Goal: Transaction & Acquisition: Purchase product/service

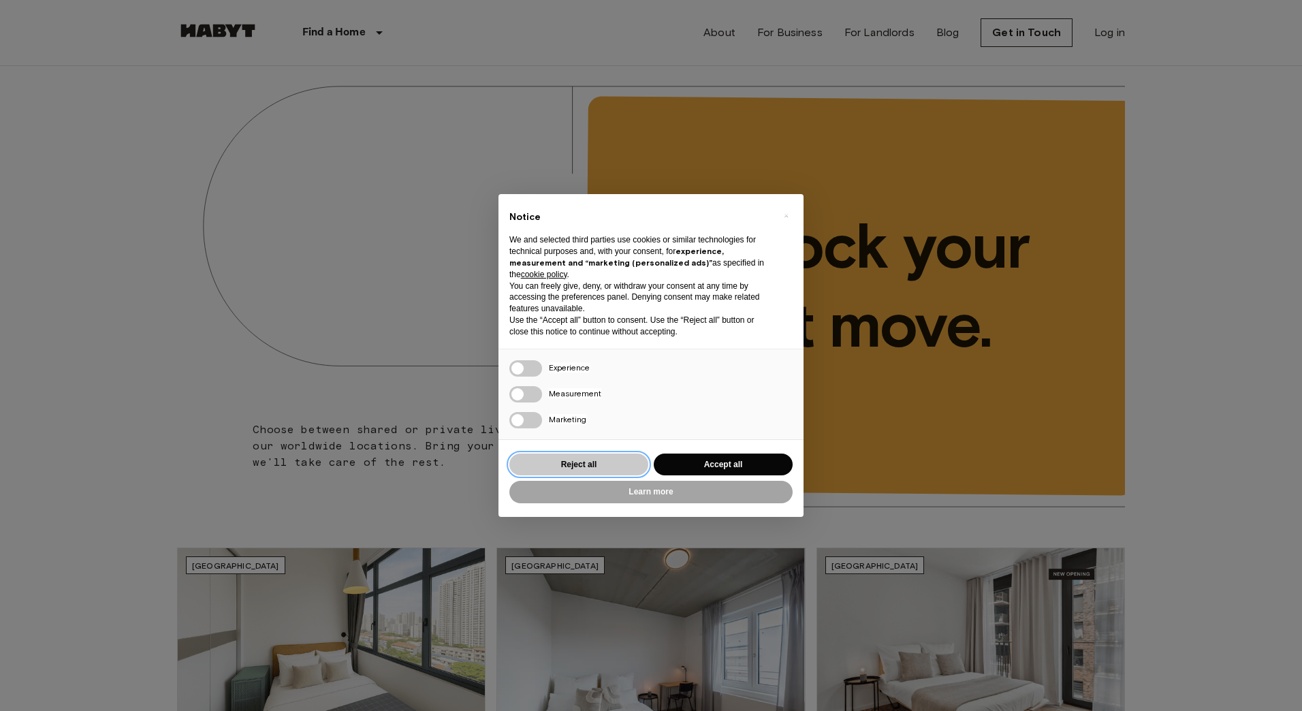
click at [609, 465] on button "Reject all" at bounding box center [578, 464] width 139 height 22
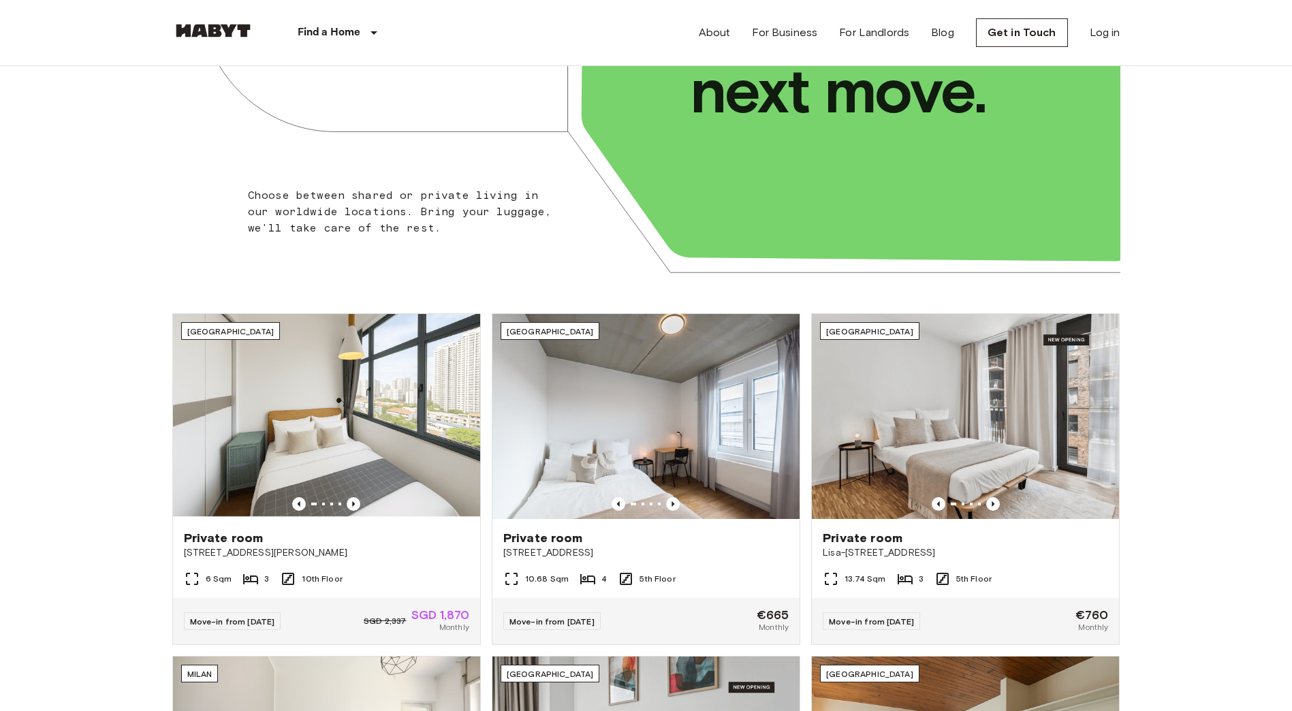
scroll to position [409, 0]
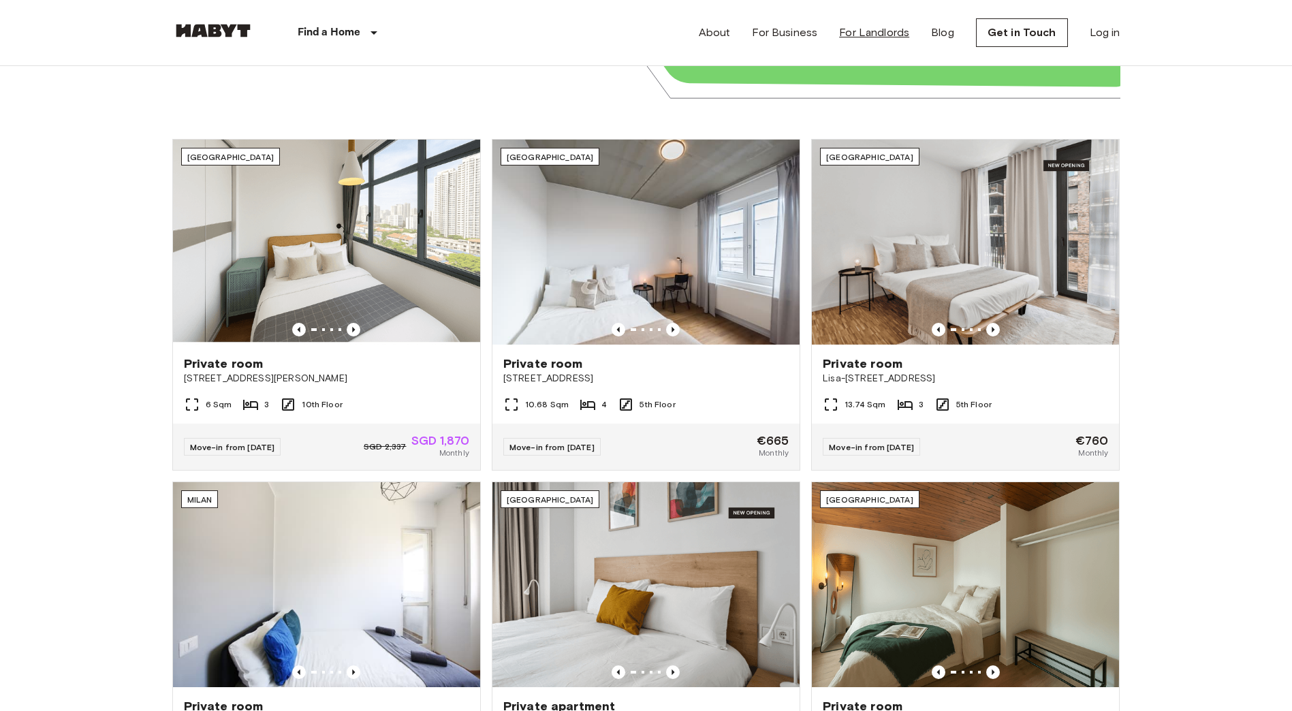
click at [873, 24] on div "About For Business For Landlords Blog Get in Touch Log in" at bounding box center [909, 32] width 421 height 65
click at [870, 28] on link "For Landlords" at bounding box center [874, 33] width 70 height 16
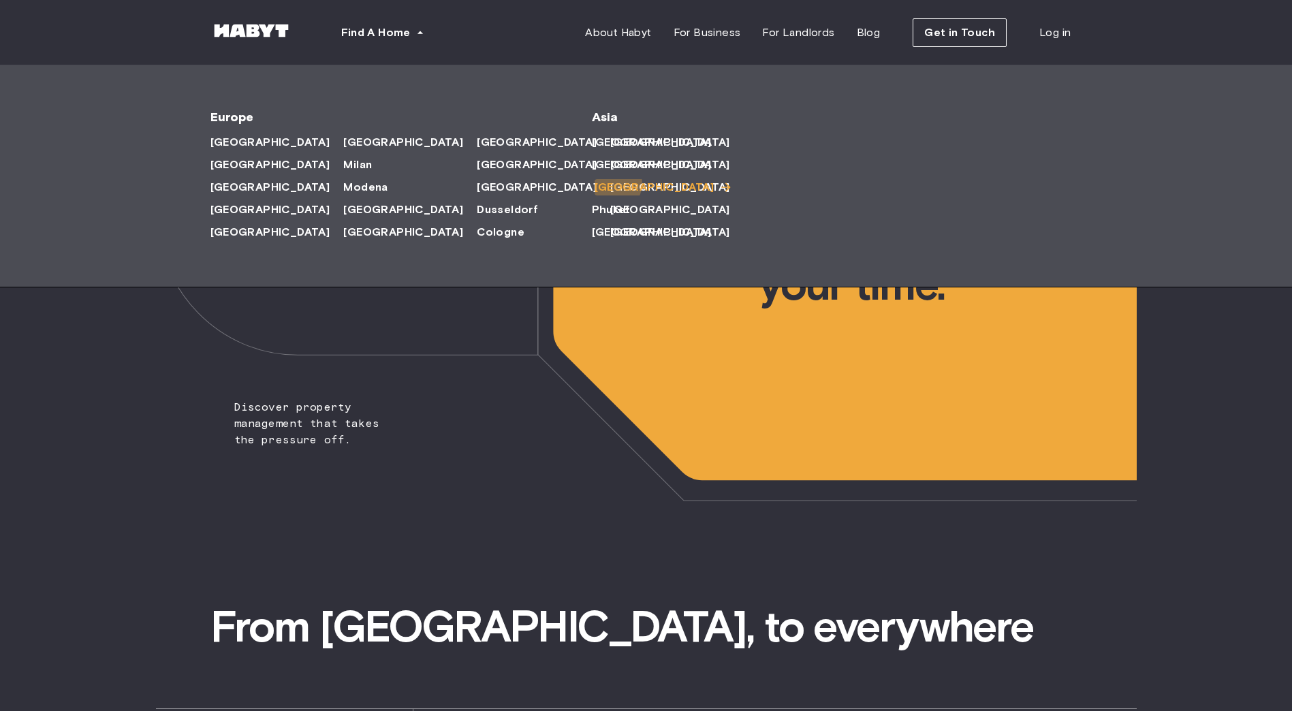
click at [613, 183] on span "[GEOGRAPHIC_DATA]" at bounding box center [654, 187] width 120 height 16
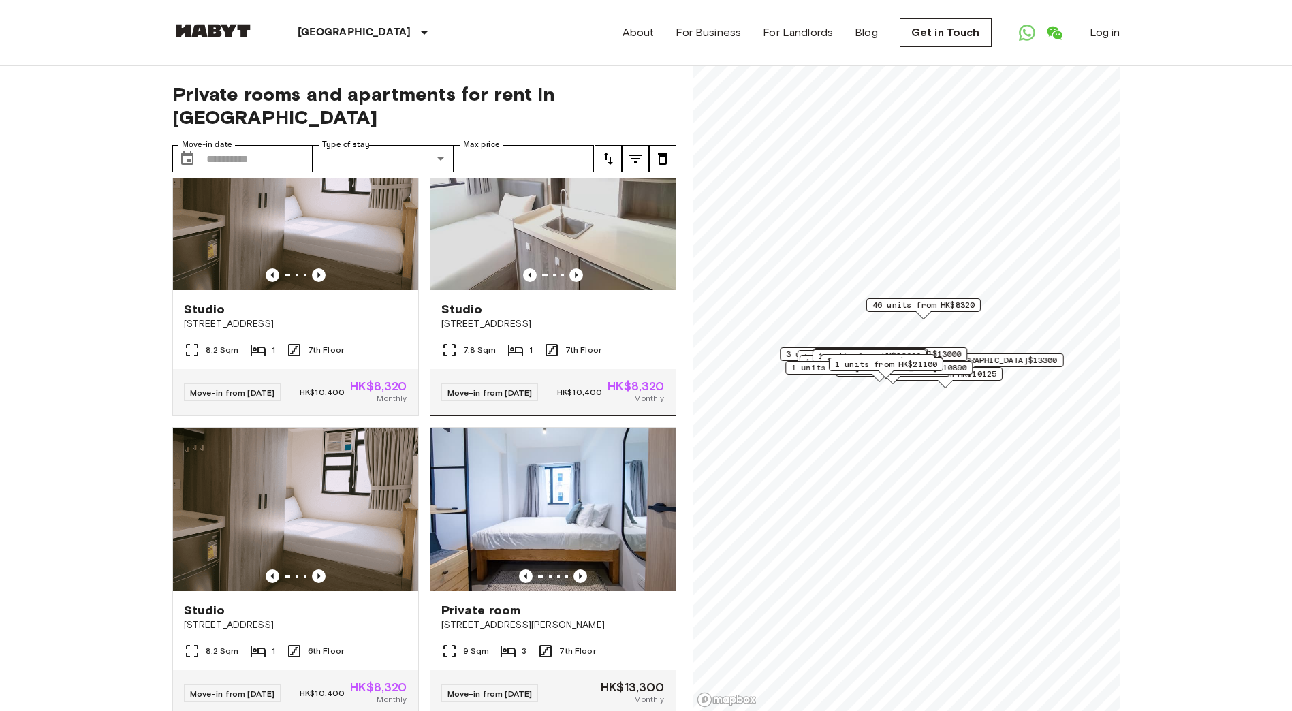
scroll to position [885, 0]
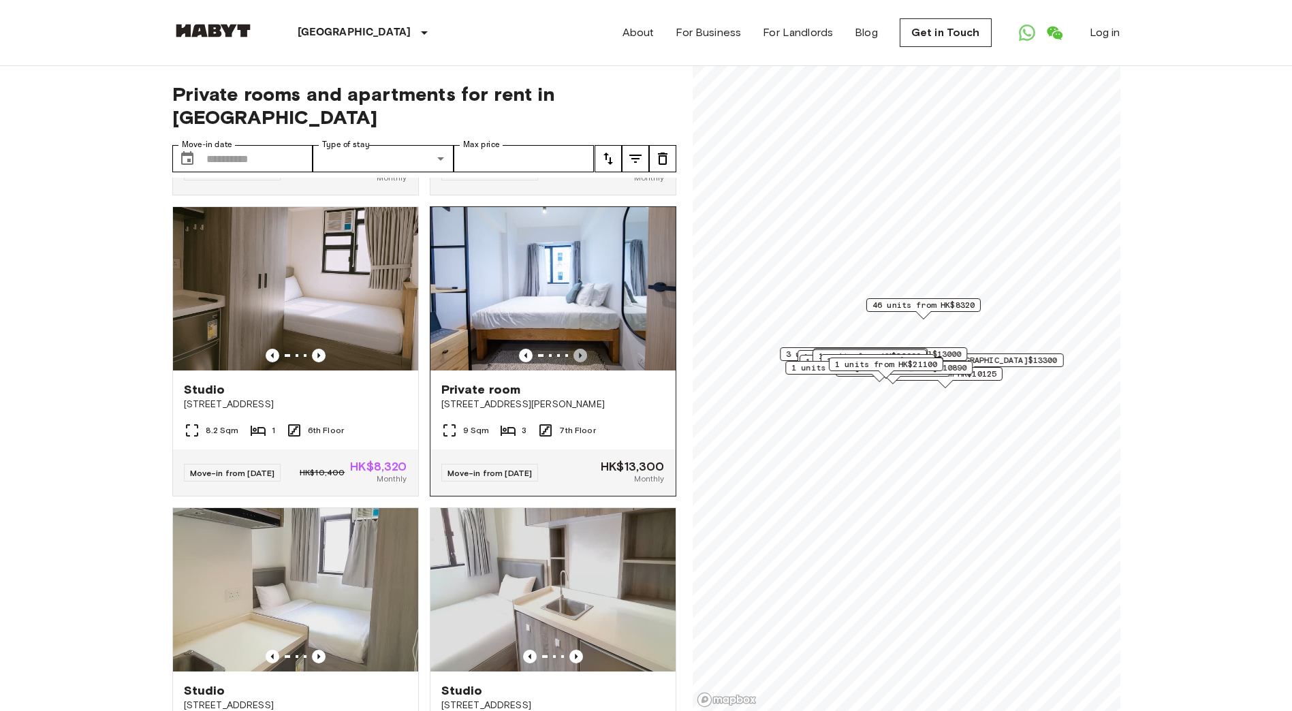
click at [579, 358] on icon "Previous image" at bounding box center [580, 355] width 3 height 5
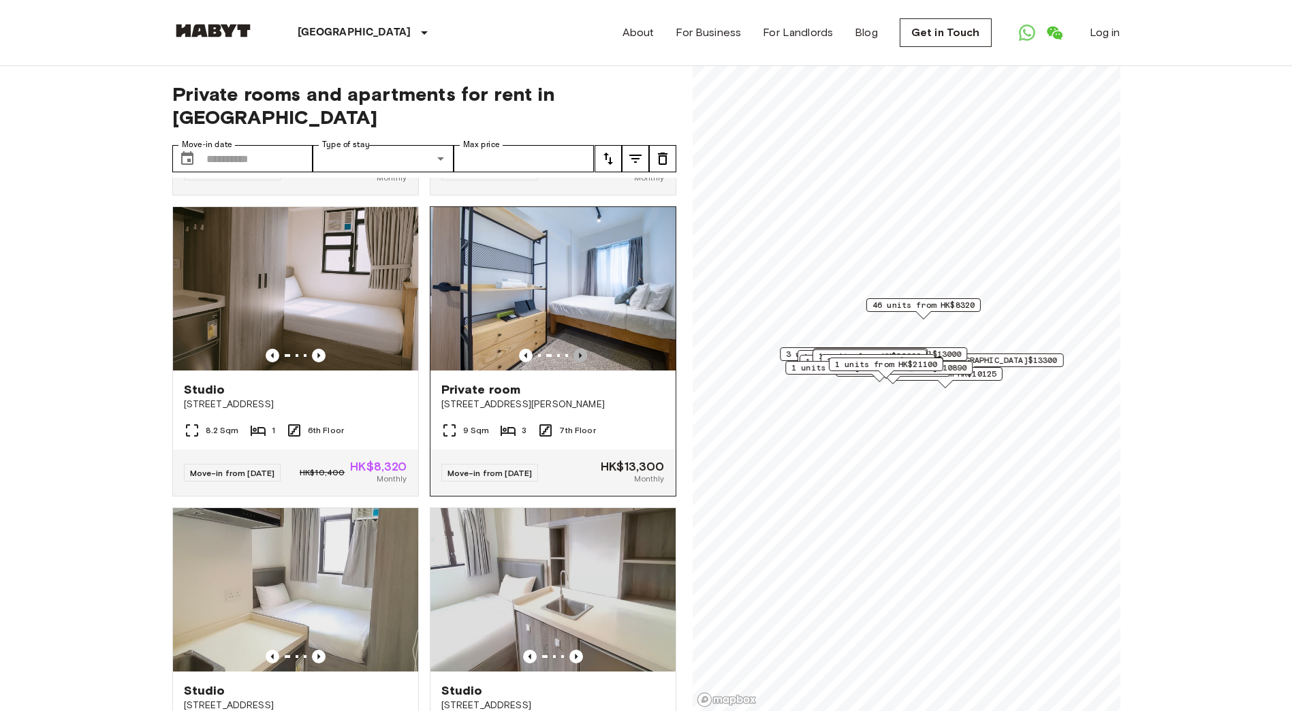
click at [579, 358] on icon "Previous image" at bounding box center [580, 355] width 3 height 5
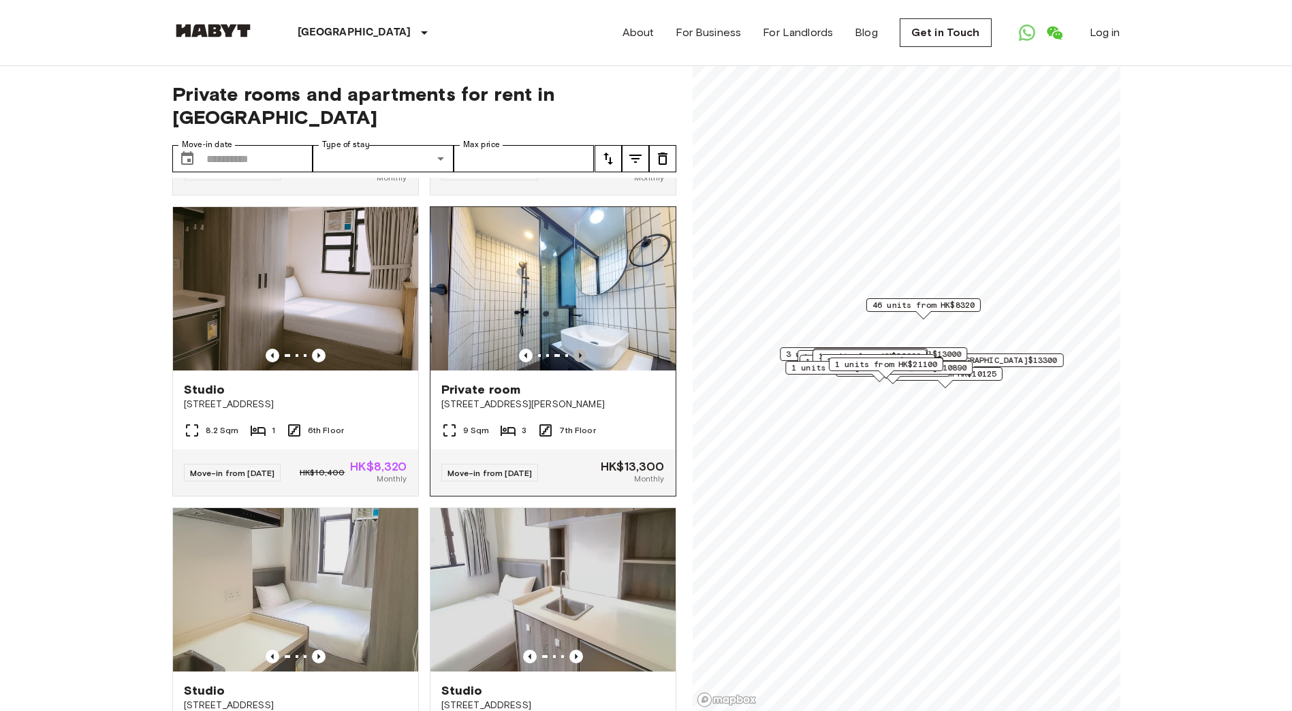
click at [579, 358] on icon "Previous image" at bounding box center [580, 355] width 3 height 5
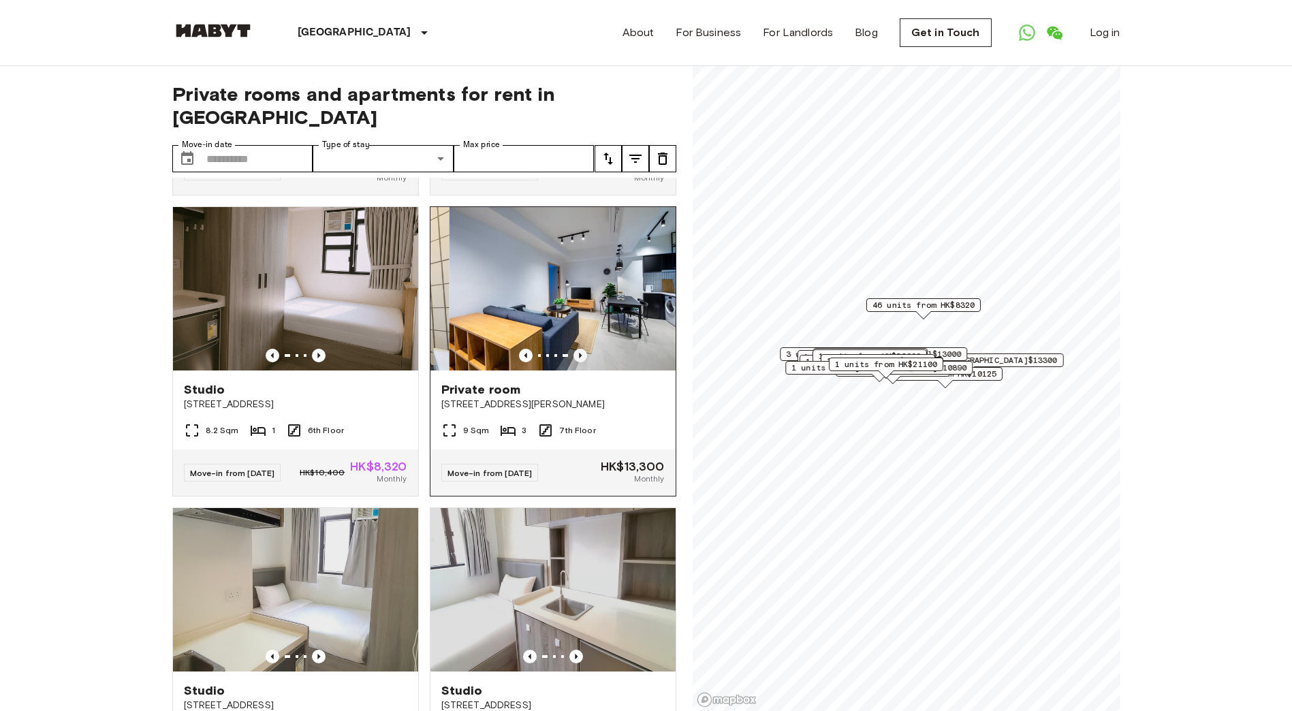
click at [579, 358] on icon "Previous image" at bounding box center [580, 355] width 3 height 5
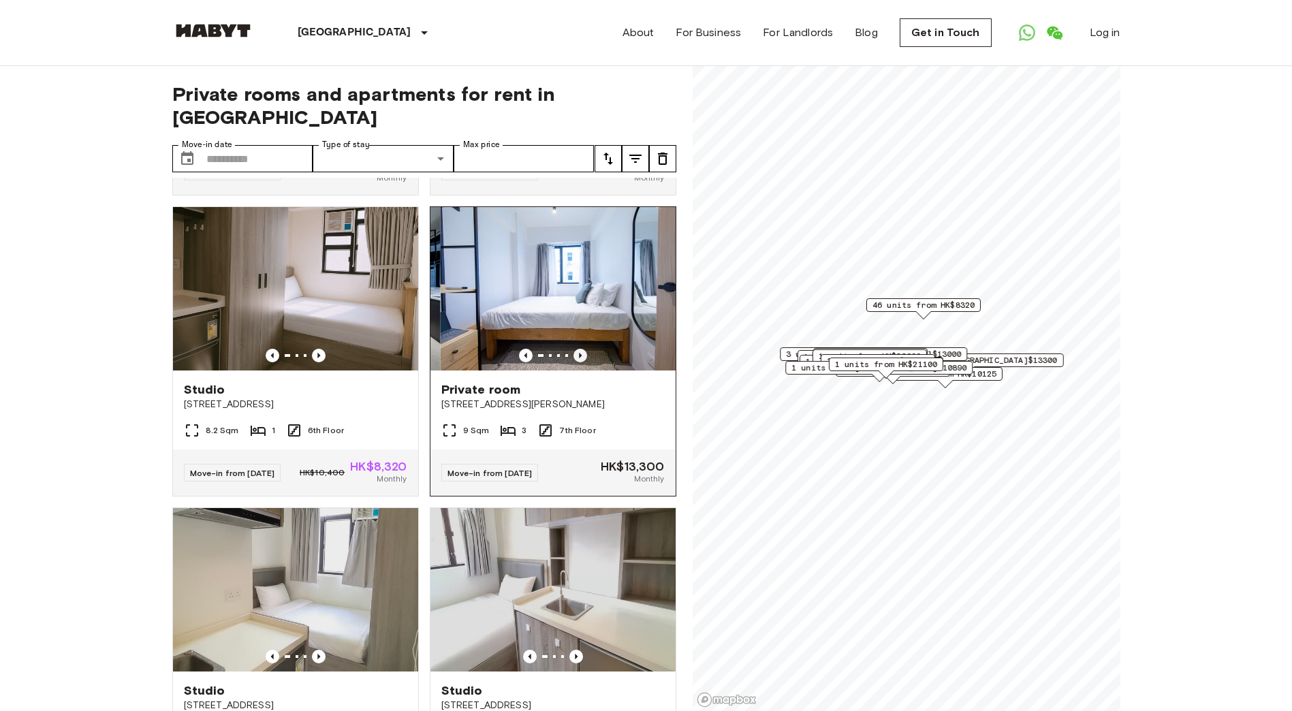
click at [579, 358] on icon "Previous image" at bounding box center [580, 355] width 3 height 5
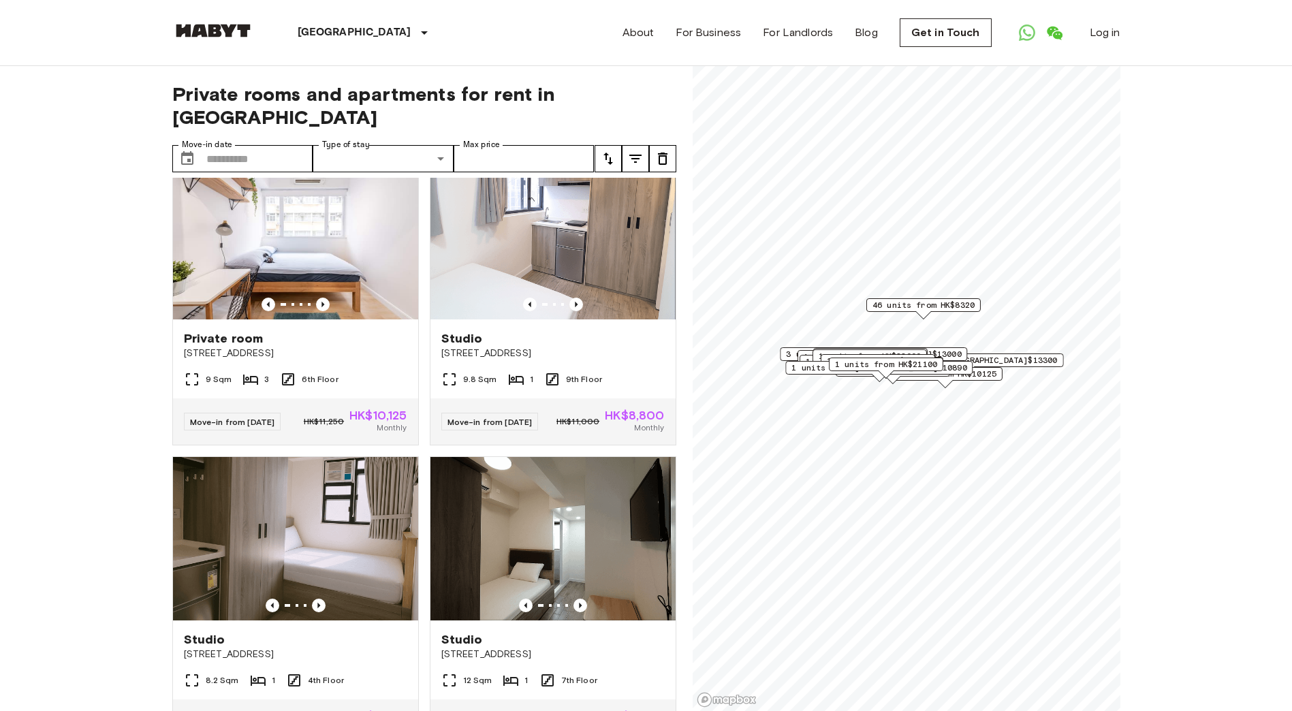
scroll to position [4560, 0]
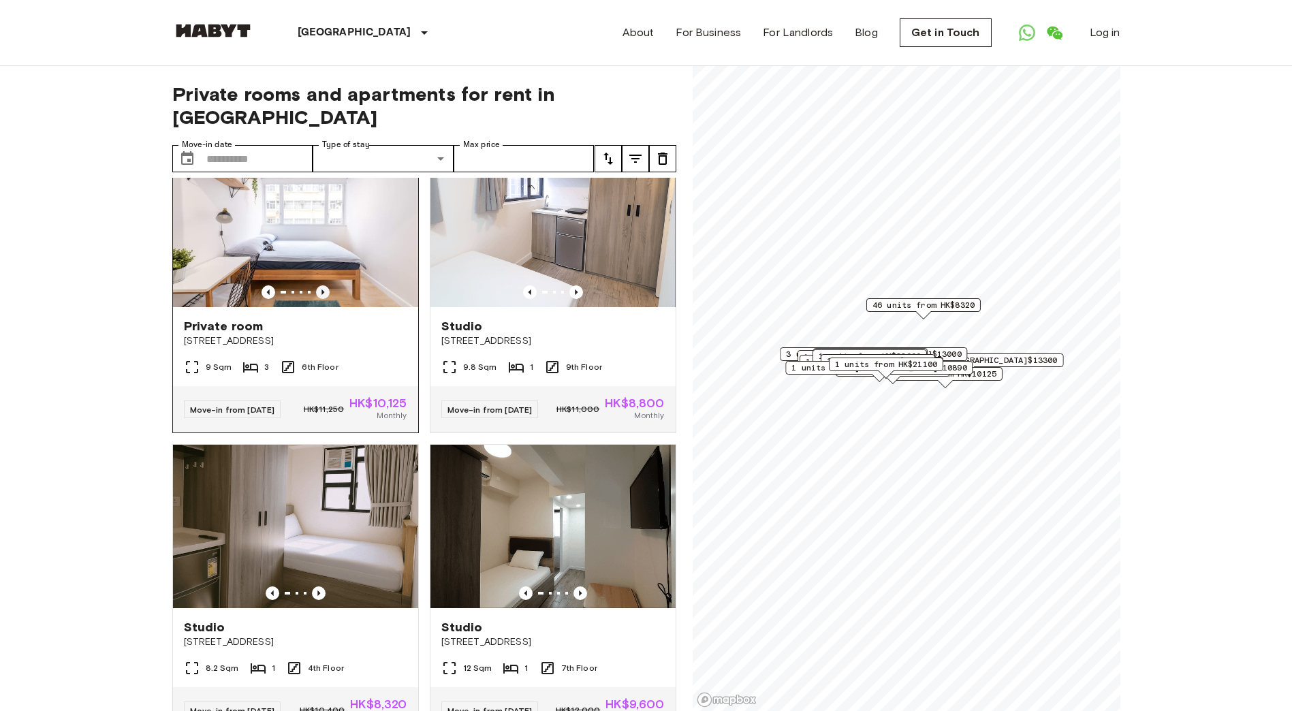
click at [321, 295] on icon "Previous image" at bounding box center [322, 291] width 3 height 5
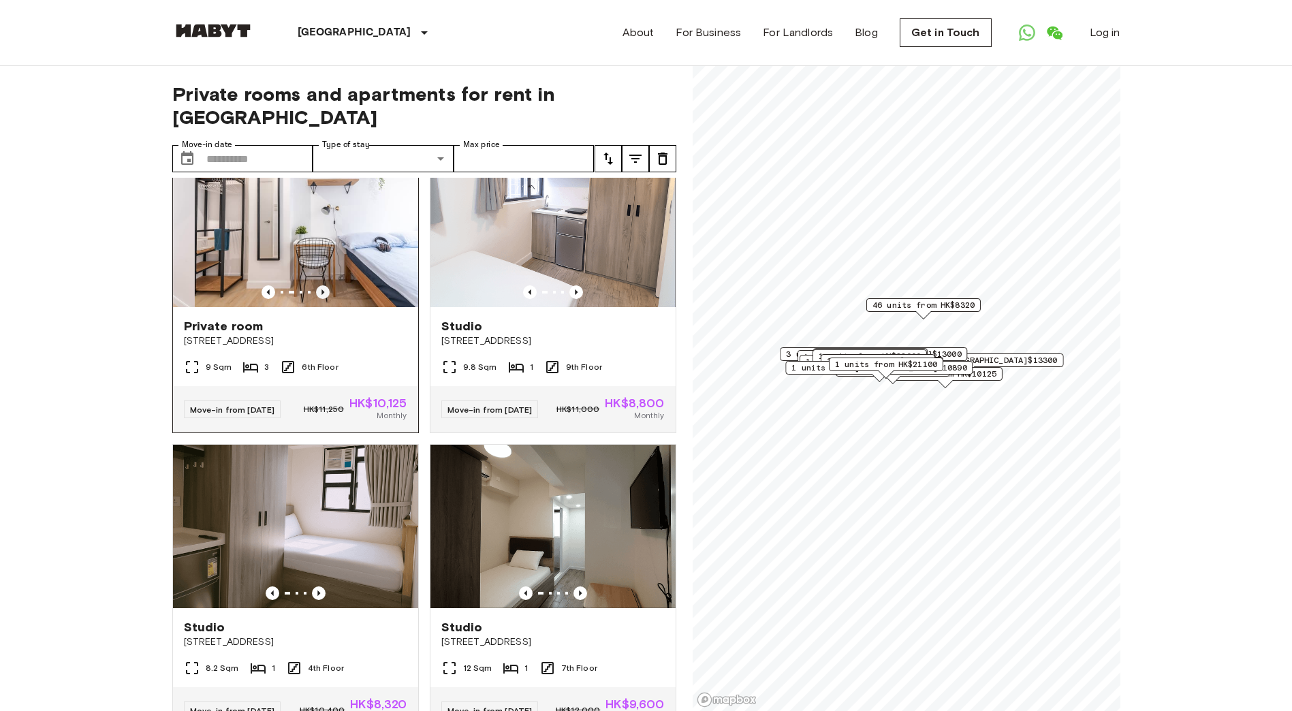
click at [321, 295] on icon "Previous image" at bounding box center [322, 291] width 3 height 5
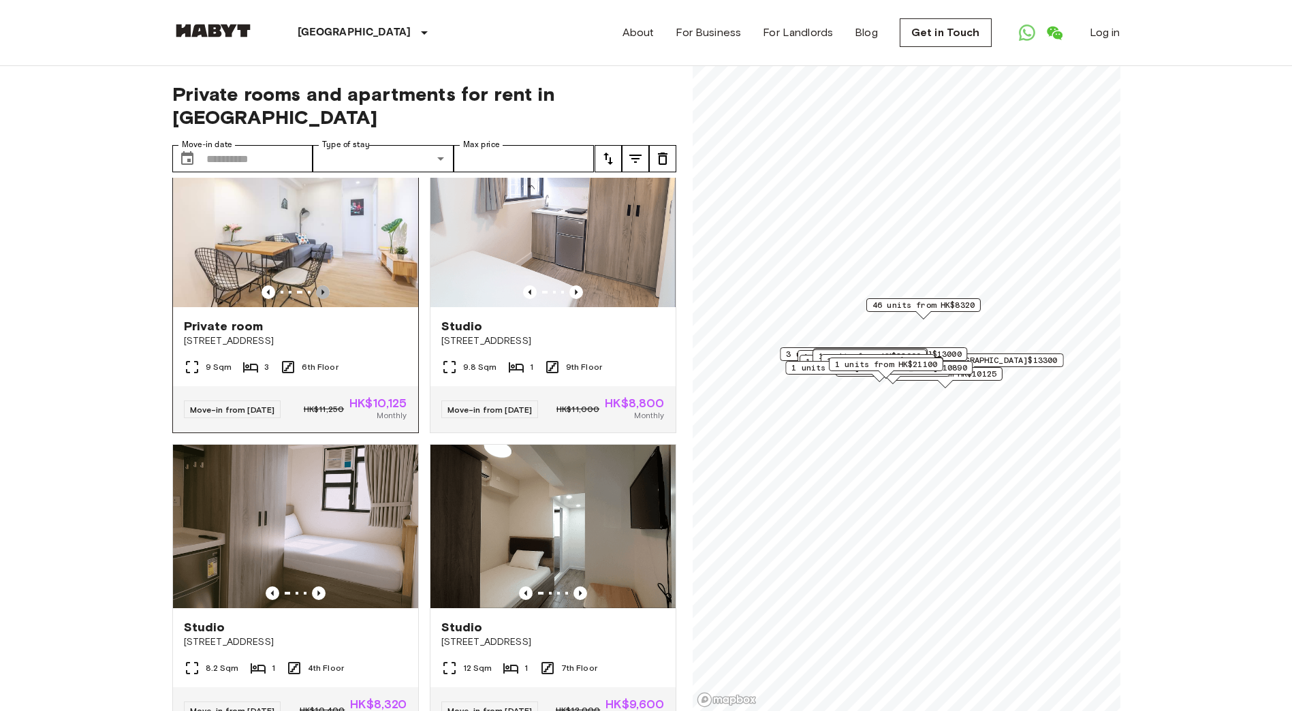
click at [319, 299] on icon "Previous image" at bounding box center [323, 292] width 14 height 14
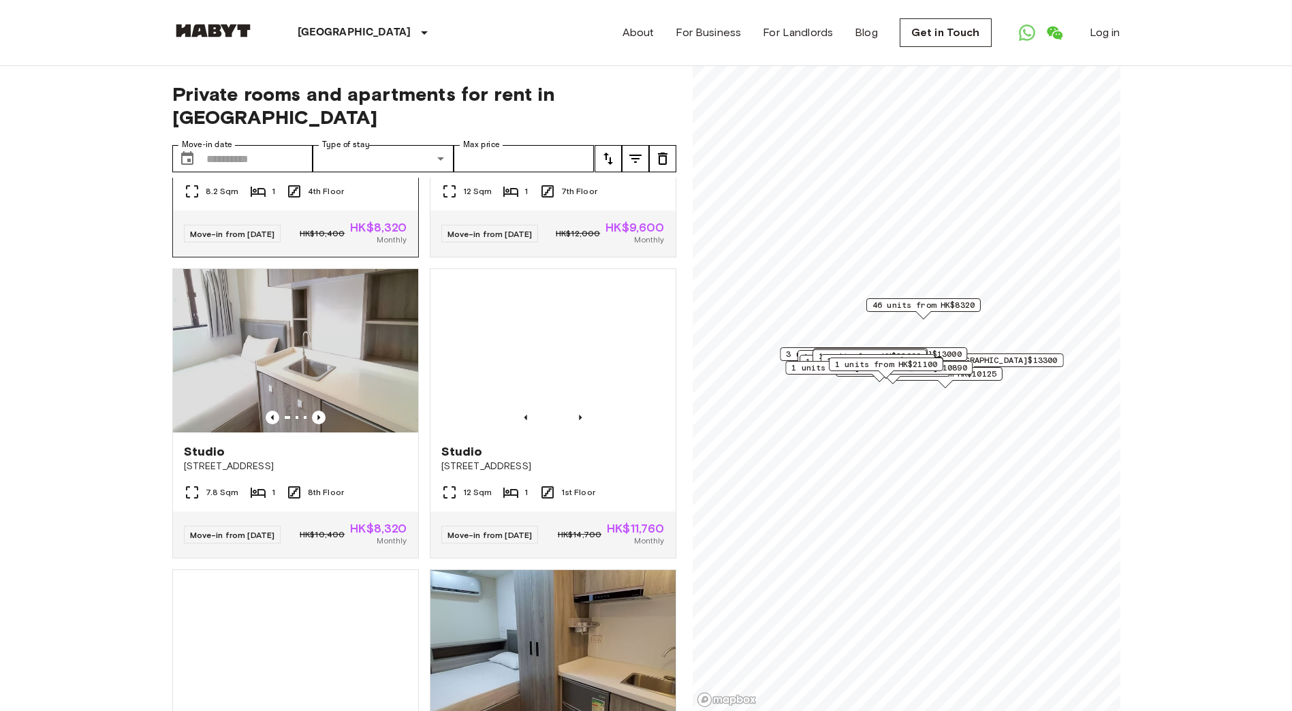
scroll to position [5309, 0]
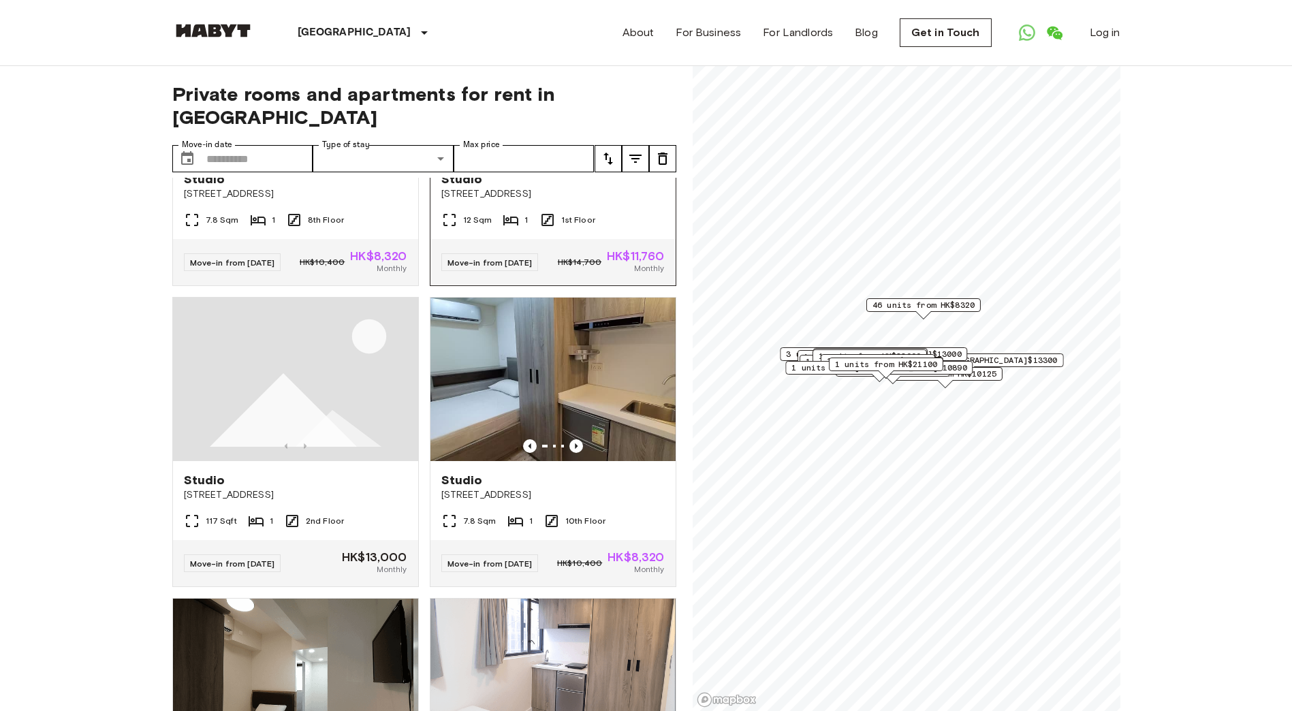
click at [573, 152] on icon "Previous image" at bounding box center [580, 145] width 14 height 14
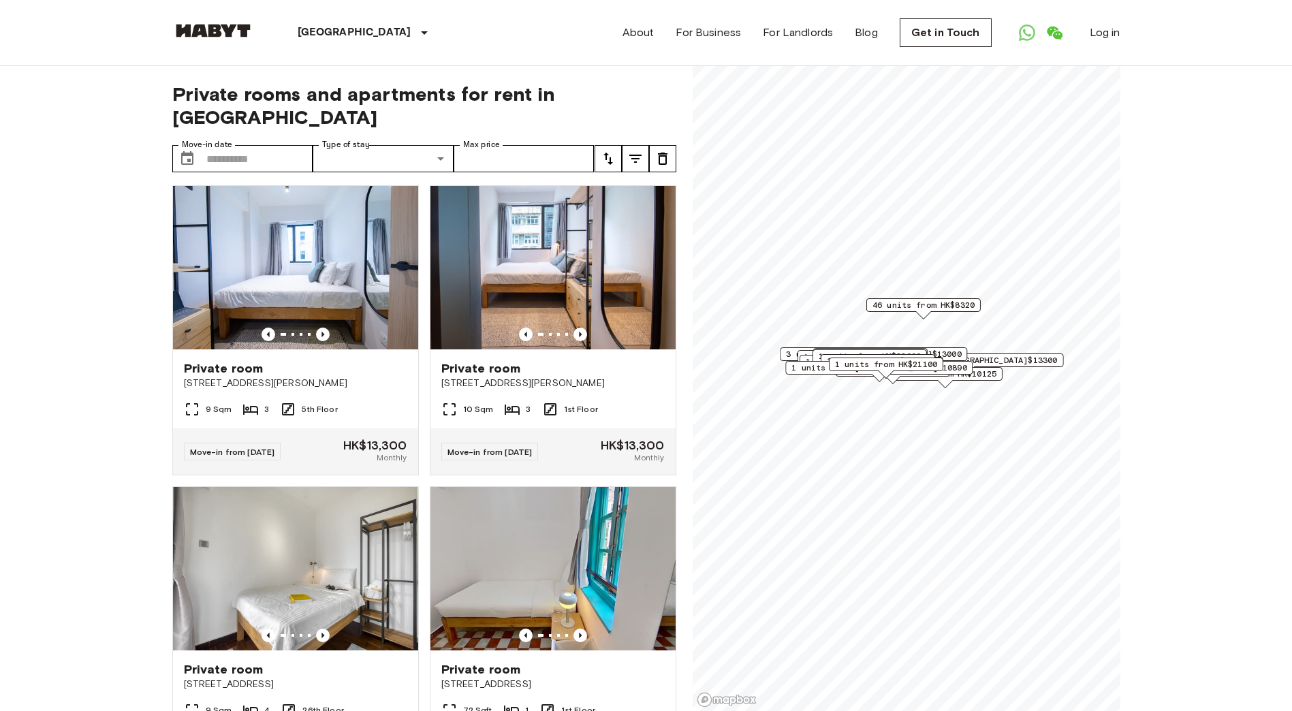
scroll to position [8237, 0]
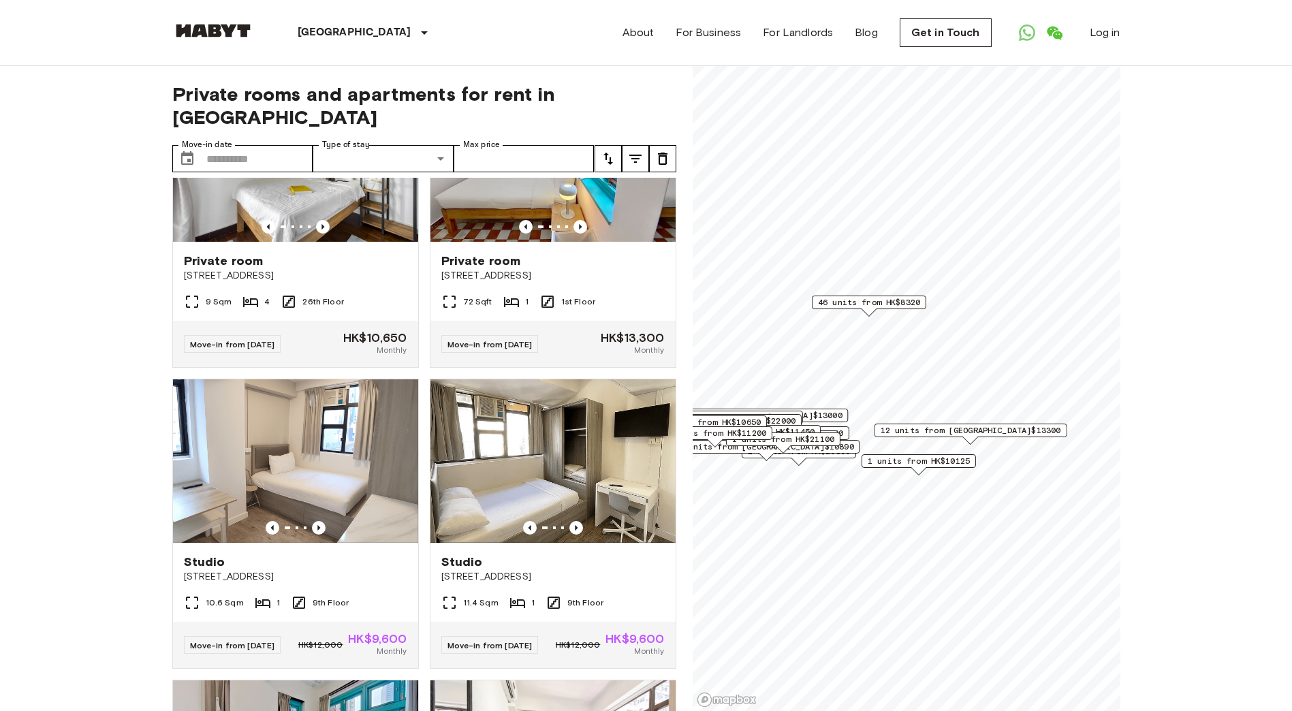
click at [971, 428] on span "12 units from HK$13300" at bounding box center [970, 430] width 180 height 12
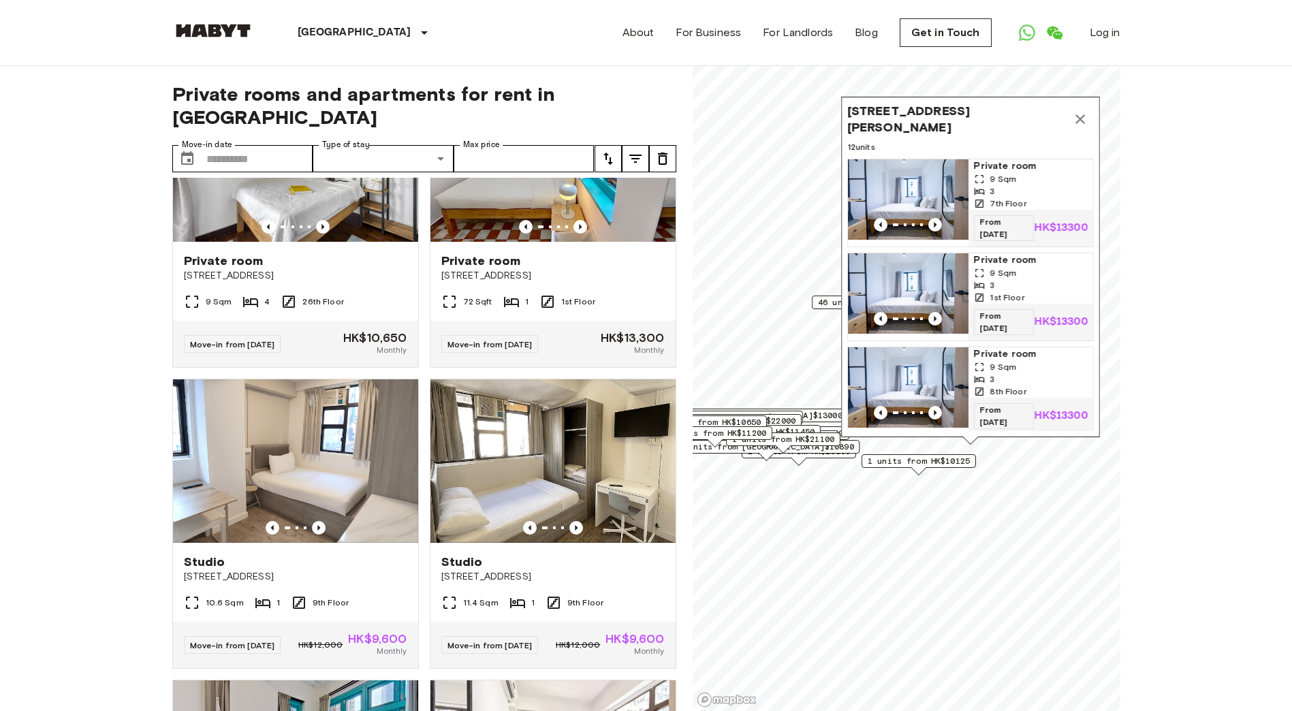
click at [922, 462] on span "1 units from HK$10125" at bounding box center [918, 461] width 102 height 12
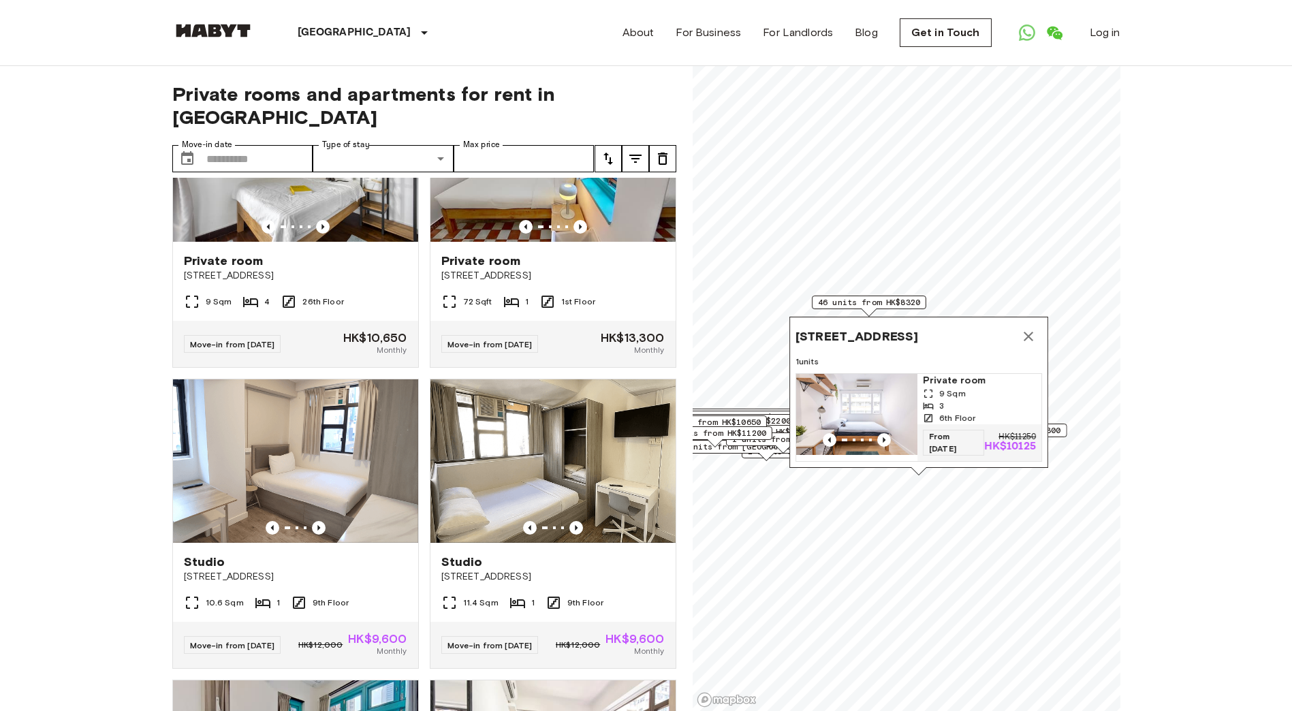
click at [745, 443] on div "1 units from HK$11200" at bounding box center [714, 436] width 114 height 21
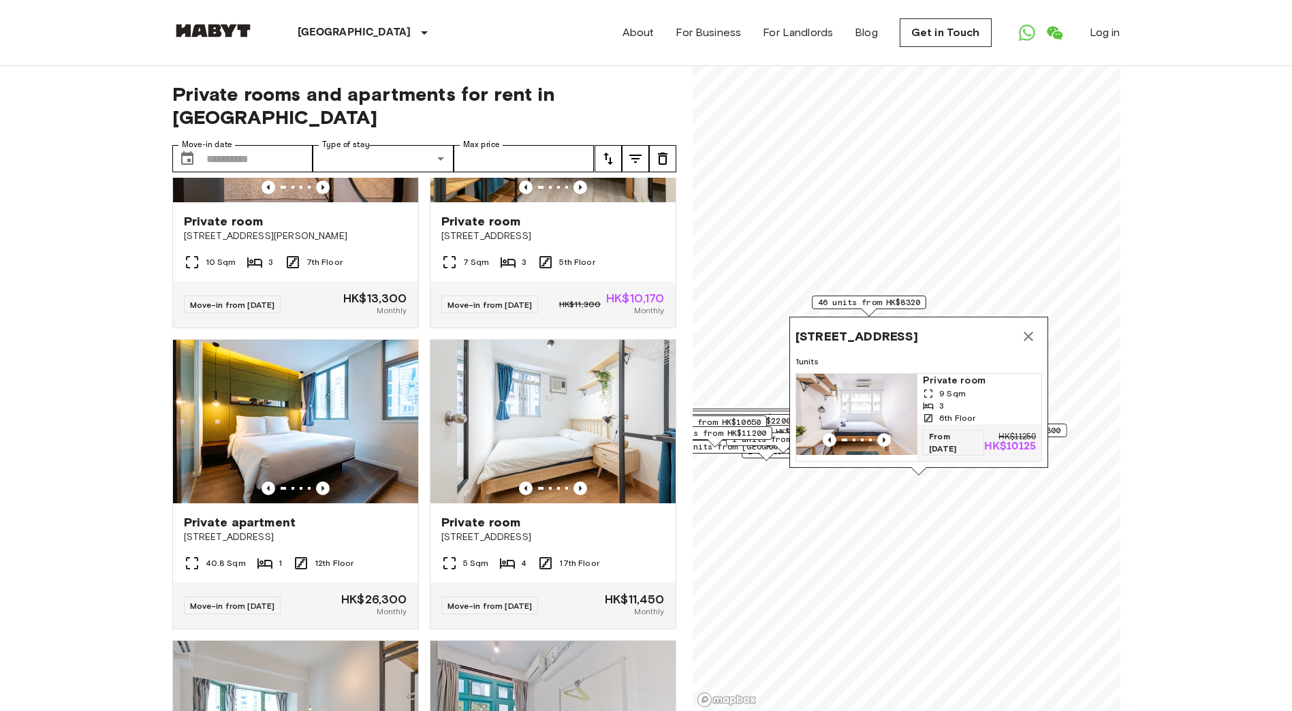
scroll to position [11393, 0]
